Goal: Transaction & Acquisition: Download file/media

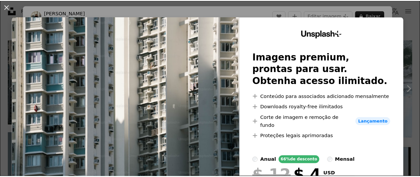
scroll to position [155, 0]
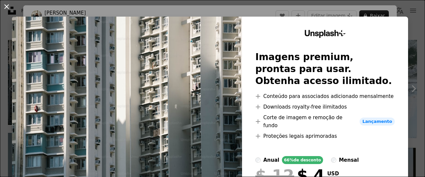
click at [8, 5] on button "An X shape" at bounding box center [7, 7] width 8 height 8
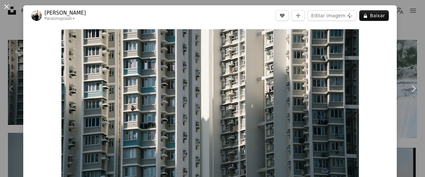
click at [4, 3] on button "An X shape" at bounding box center [7, 7] width 8 height 8
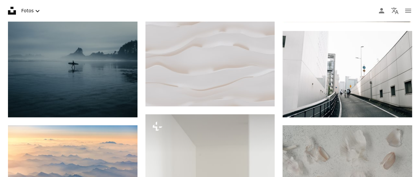
scroll to position [367, 0]
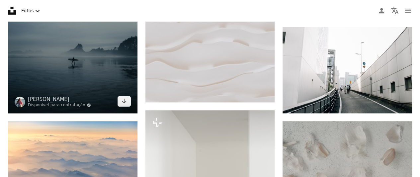
click at [99, 63] on img at bounding box center [72, 16] width 129 height 194
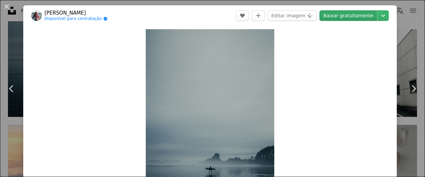
click at [336, 13] on link "Baixar gratuitamente" at bounding box center [348, 15] width 58 height 11
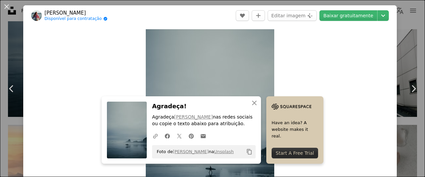
click at [7, 5] on button "An X shape" at bounding box center [7, 7] width 8 height 8
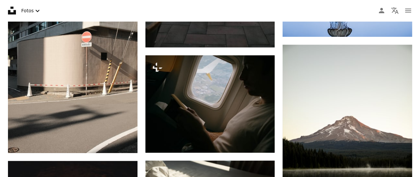
scroll to position [834, 0]
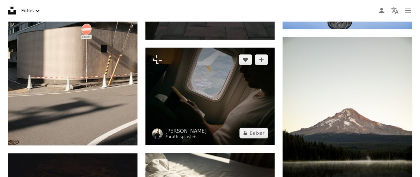
click at [245, 103] on img at bounding box center [209, 96] width 129 height 97
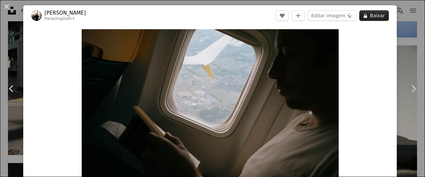
click at [372, 13] on button "A lock Baixar" at bounding box center [374, 15] width 30 height 11
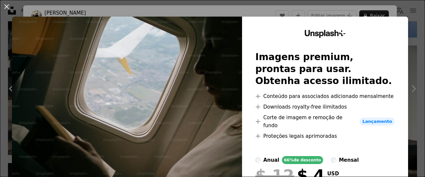
drag, startPoint x: 8, startPoint y: 7, endPoint x: 54, endPoint y: 27, distance: 50.1
click at [8, 7] on button "An X shape" at bounding box center [7, 7] width 8 height 8
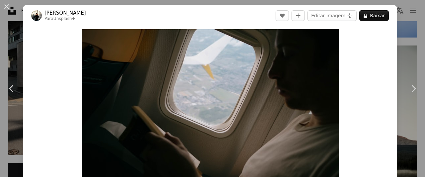
drag, startPoint x: 5, startPoint y: 3, endPoint x: 45, endPoint y: 16, distance: 42.5
click at [7, 4] on button "An X shape" at bounding box center [7, 7] width 8 height 8
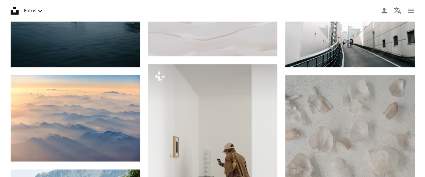
scroll to position [408, 0]
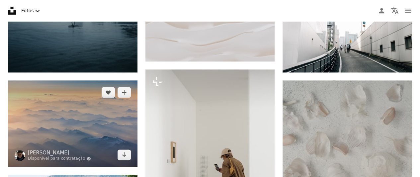
click at [107, 113] on img at bounding box center [72, 123] width 129 height 86
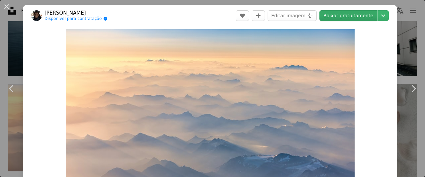
click at [338, 17] on link "Baixar gratuitamente" at bounding box center [348, 15] width 58 height 11
